Goal: Transaction & Acquisition: Subscribe to service/newsletter

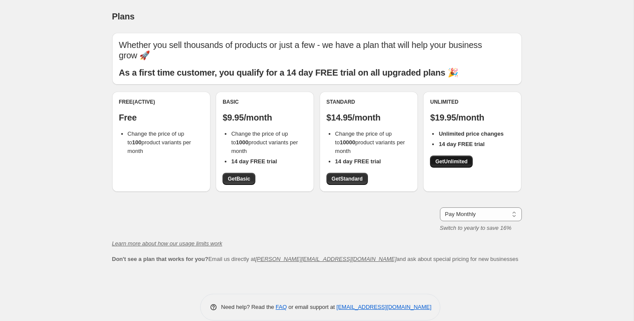
click at [454, 158] on span "Get Unlimited" at bounding box center [451, 161] width 32 height 7
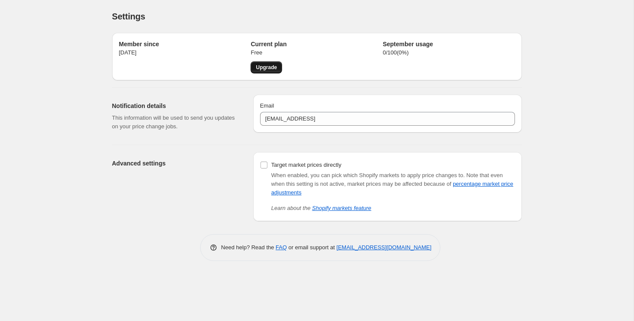
click at [271, 65] on span "Upgrade" at bounding box center [266, 67] width 21 height 7
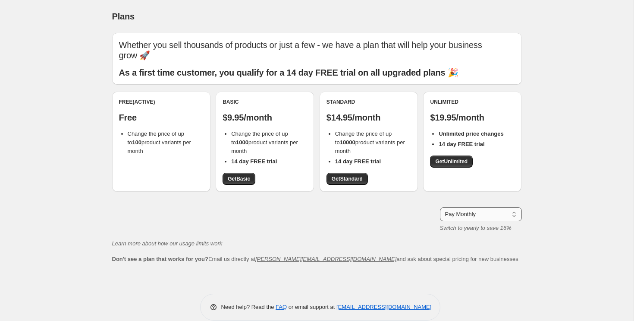
click option "Pay Yearly (Save 16%)" at bounding box center [0, 0] width 0 height 0
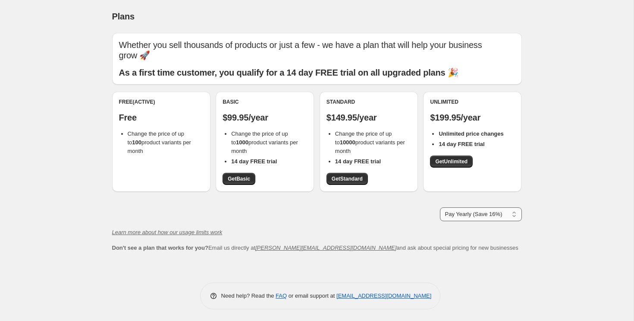
select select "month"
click option "Pay Monthly" at bounding box center [0, 0] width 0 height 0
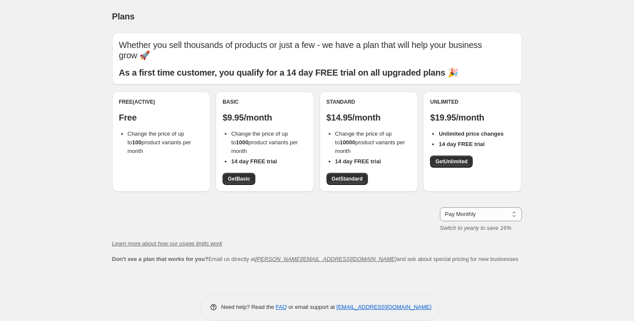
click at [580, 198] on div "Plans. This page is ready Plans Whether you sell thousands of products or just …" at bounding box center [317, 166] width 634 height 333
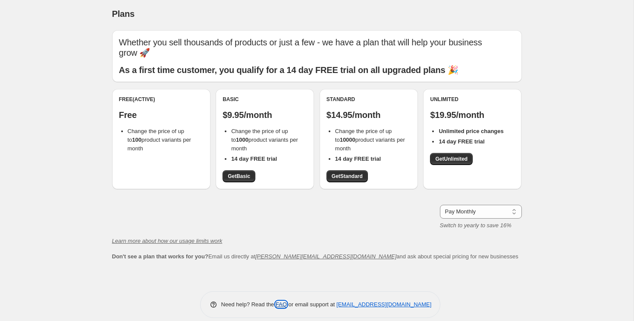
click at [276, 301] on link "FAQ" at bounding box center [281, 304] width 11 height 6
click at [55, 185] on div "Plans. This page is ready Plans Whether you sell thousands of products or just …" at bounding box center [317, 163] width 634 height 333
click at [460, 155] on span "Get Unlimited" at bounding box center [451, 158] width 32 height 7
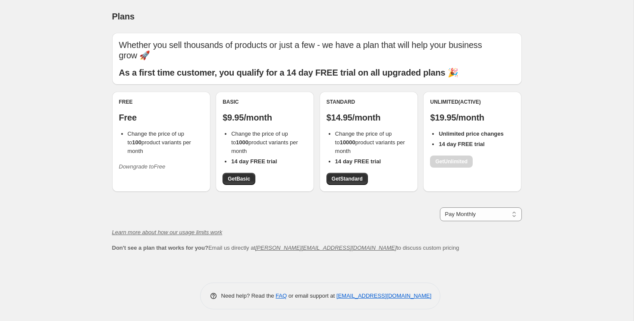
click at [476, 141] on b "14 day FREE trial" at bounding box center [462, 144] width 46 height 6
click option "Pay Monthly" at bounding box center [0, 0] width 0 height 0
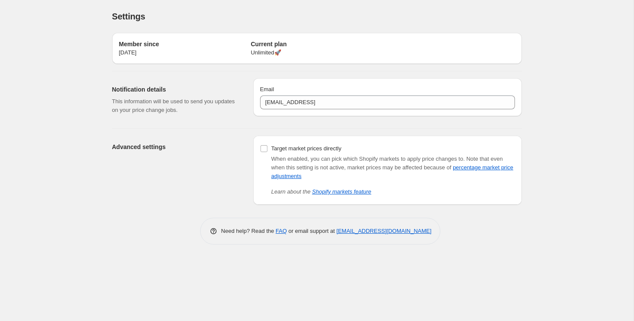
click at [280, 54] on p "Unlimited 🚀" at bounding box center [317, 52] width 132 height 9
click at [282, 53] on p "Unlimited 🚀" at bounding box center [317, 52] width 132 height 9
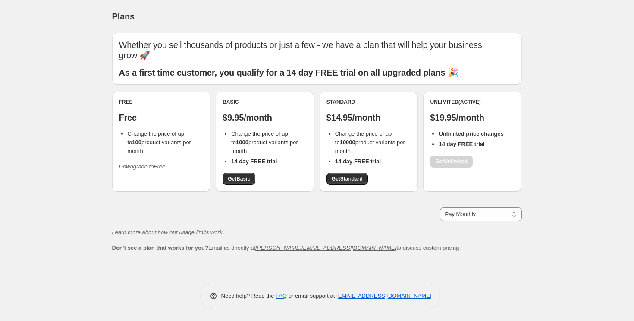
click at [145, 163] on icon "Downgrade to Free" at bounding box center [142, 166] width 47 height 6
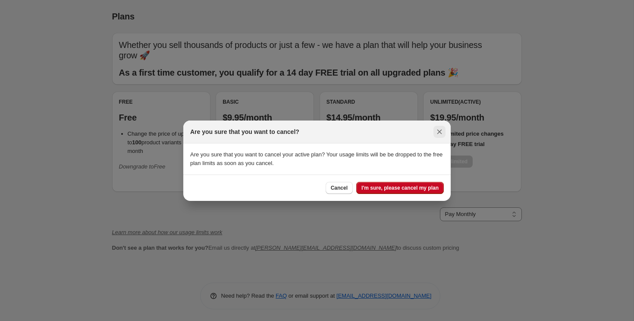
click at [442, 126] on button "Close" at bounding box center [440, 132] width 12 height 12
